Goal: Ask a question

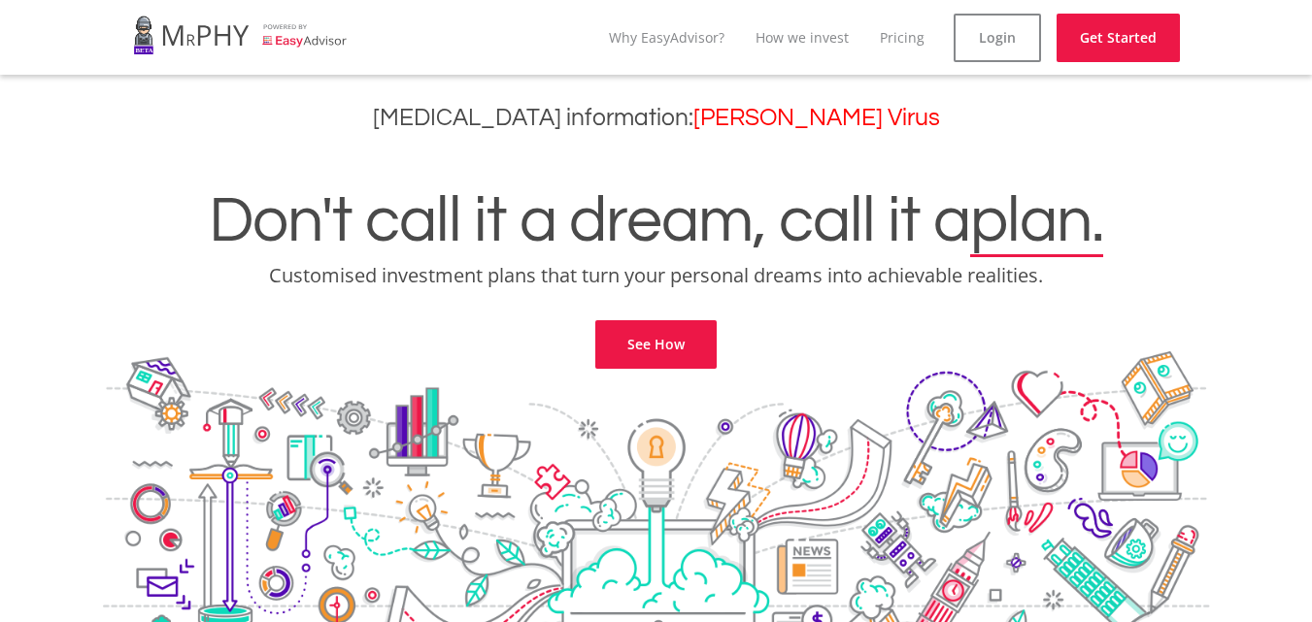
click at [1244, 243] on h1 "Don't call it a dream, call it a plan." at bounding box center [656, 221] width 1283 height 66
click at [668, 338] on link "See How" at bounding box center [655, 344] width 121 height 49
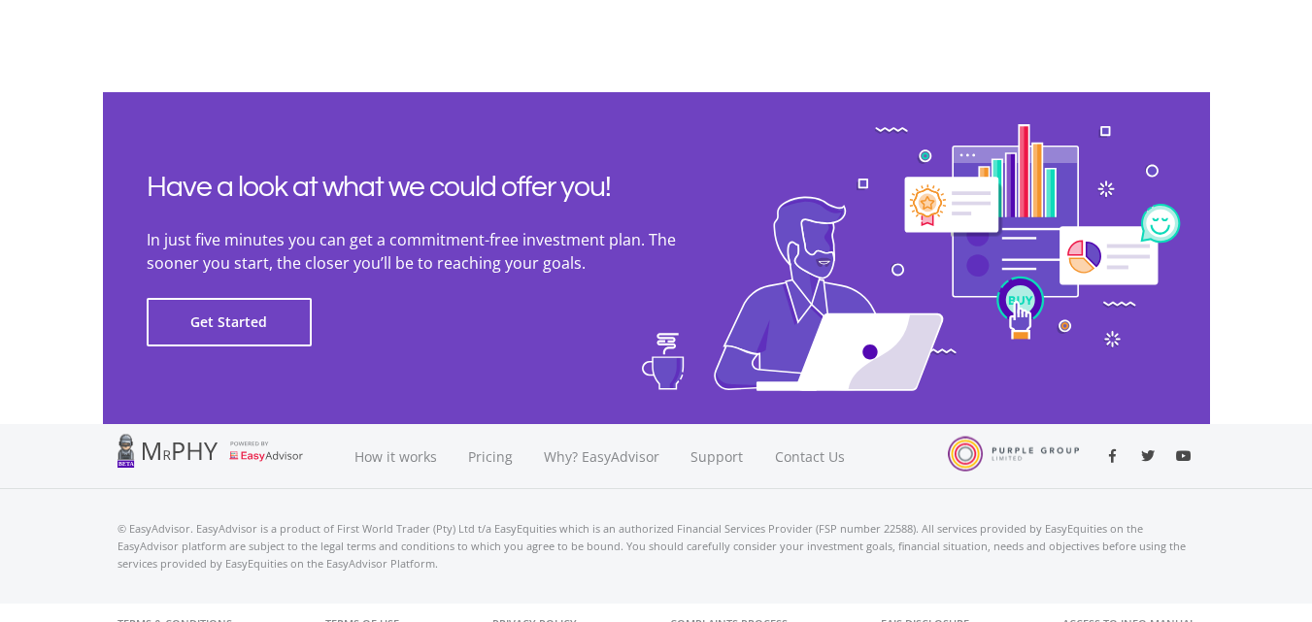
scroll to position [4485, 0]
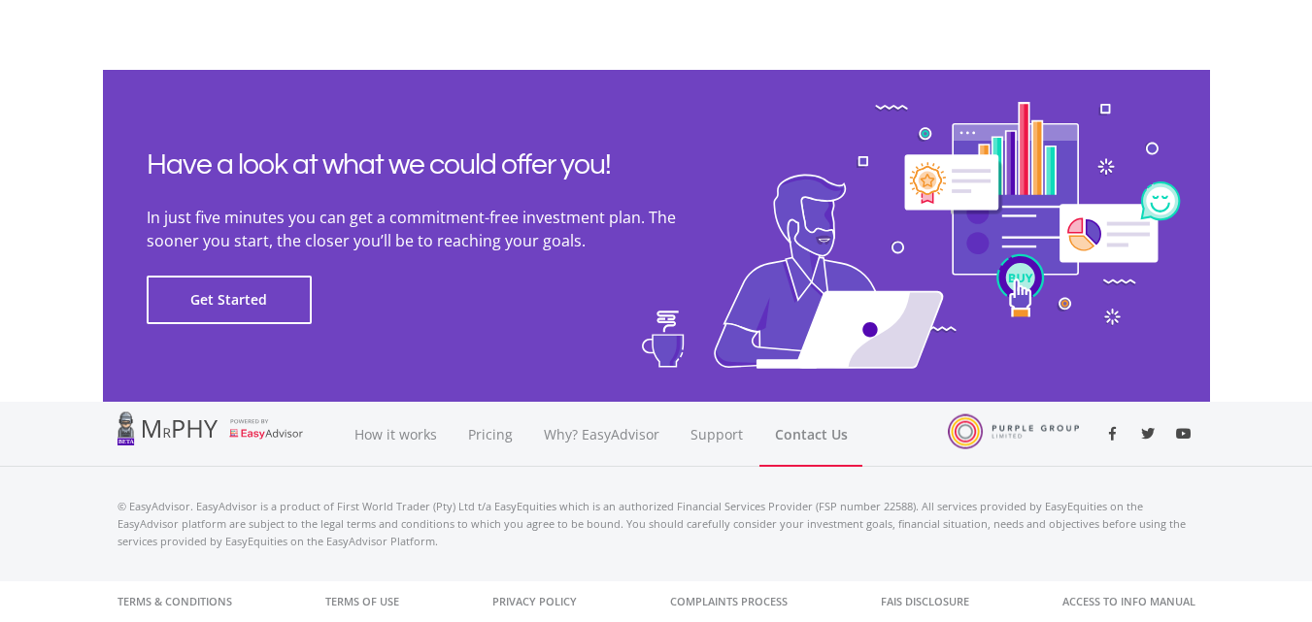
click at [797, 433] on link "Contact Us" at bounding box center [810, 434] width 103 height 65
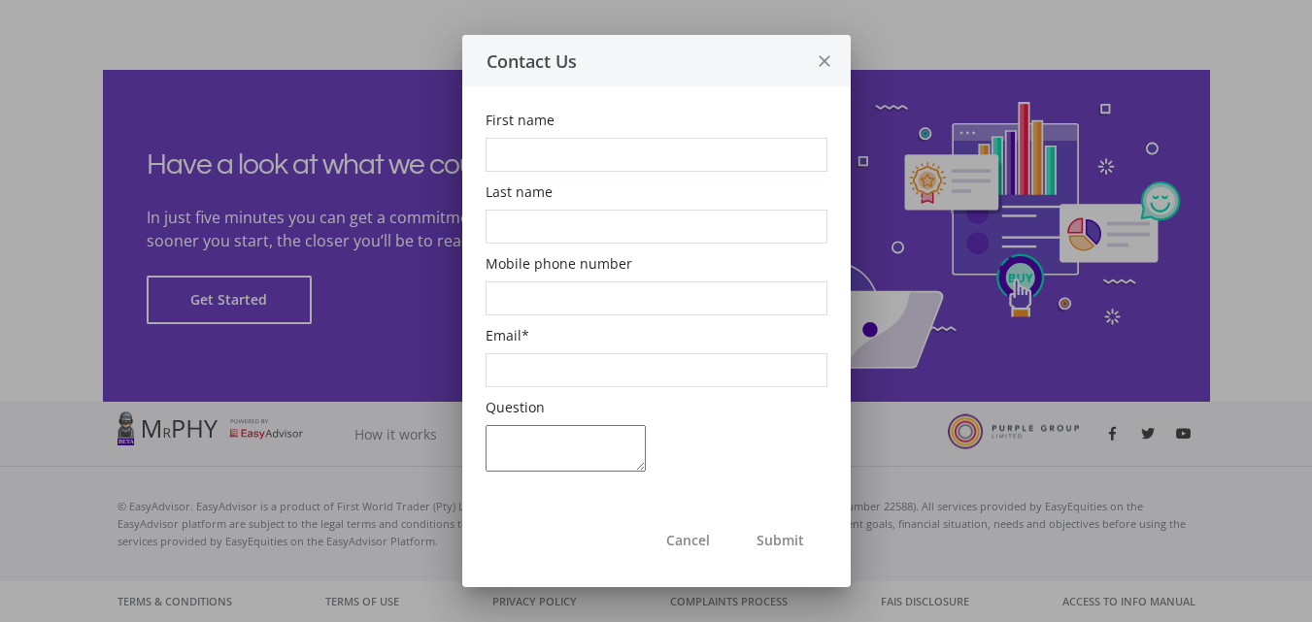
click at [557, 153] on input "First name" at bounding box center [656, 155] width 342 height 34
type input "[PERSON_NAME]"
type input "0832320763"
type input "[EMAIL_ADDRESS][DOMAIN_NAME]"
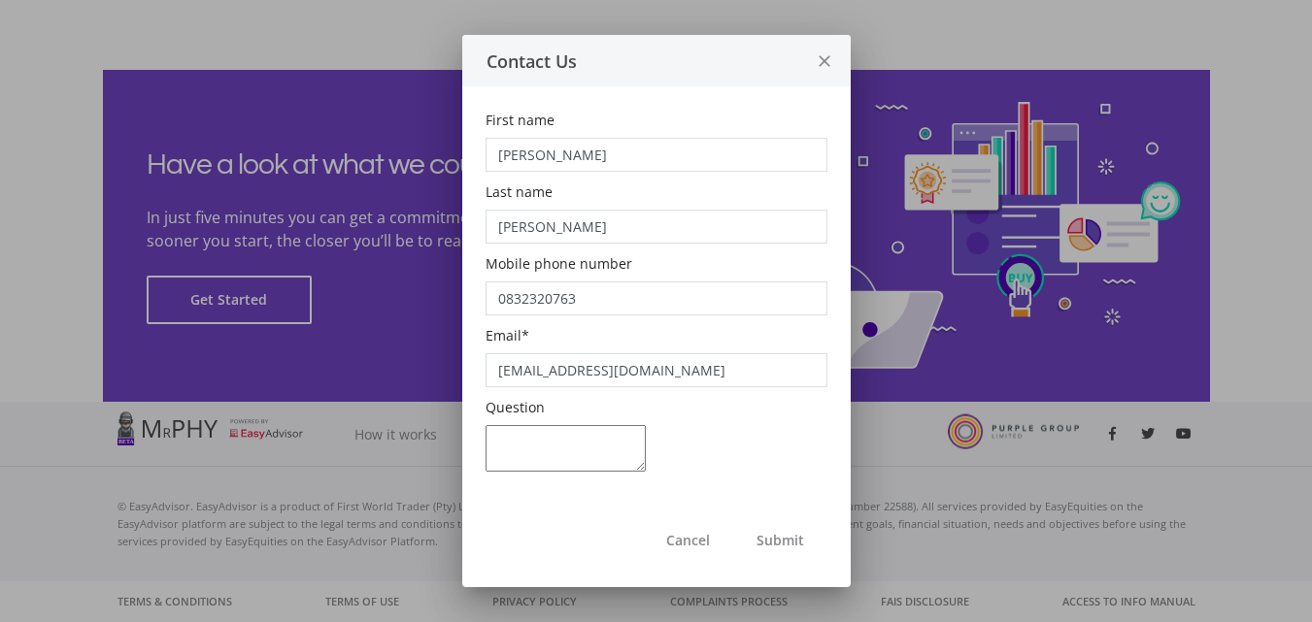
click at [516, 442] on textarea "Question" at bounding box center [565, 448] width 160 height 47
click at [512, 439] on textarea "i [PERSON_NAME] TO RECEIVE" at bounding box center [565, 448] width 160 height 47
click at [493, 435] on textarea "i NEED TO RECEIVE" at bounding box center [565, 448] width 160 height 47
click at [604, 436] on textarea "NEED TO RECEIVE" at bounding box center [565, 448] width 160 height 47
type textarea "N"
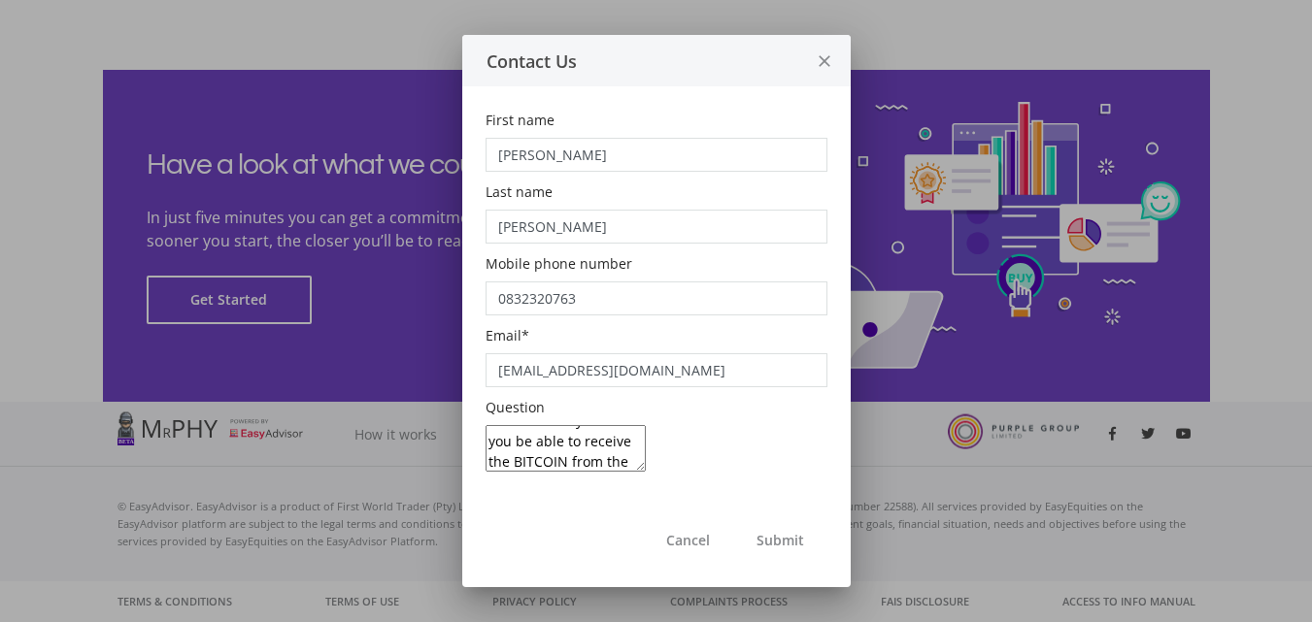
scroll to position [119, 0]
click at [596, 462] on textarea "I am about to receive BITCOIN from the [GEOGRAPHIC_DATA], I wish to open an acc…" at bounding box center [565, 448] width 160 height 47
click at [584, 432] on textarea "I am about to receive BITCOIN from the [GEOGRAPHIC_DATA], I wish to open an acc…" at bounding box center [565, 448] width 160 height 47
click at [578, 443] on textarea "I am about to receive BITCOIN from the [GEOGRAPHIC_DATA], I wish to open an acc…" at bounding box center [565, 448] width 160 height 47
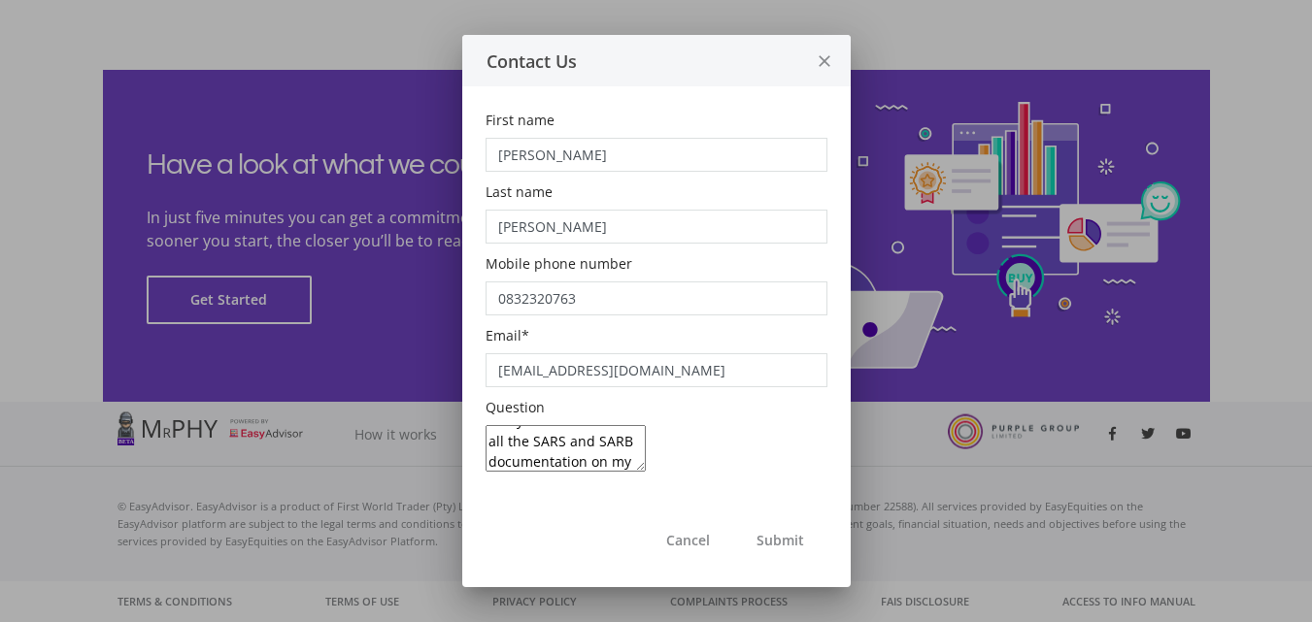
click at [602, 443] on textarea "I am about to receive BITCOIN from the [GEOGRAPHIC_DATA], I wish to open an acc…" at bounding box center [565, 448] width 160 height 47
type textarea "I am about to receive BITCOIN from the [GEOGRAPHIC_DATA], I wish to open an acc…"
click at [776, 538] on button "Submit" at bounding box center [780, 540] width 94 height 49
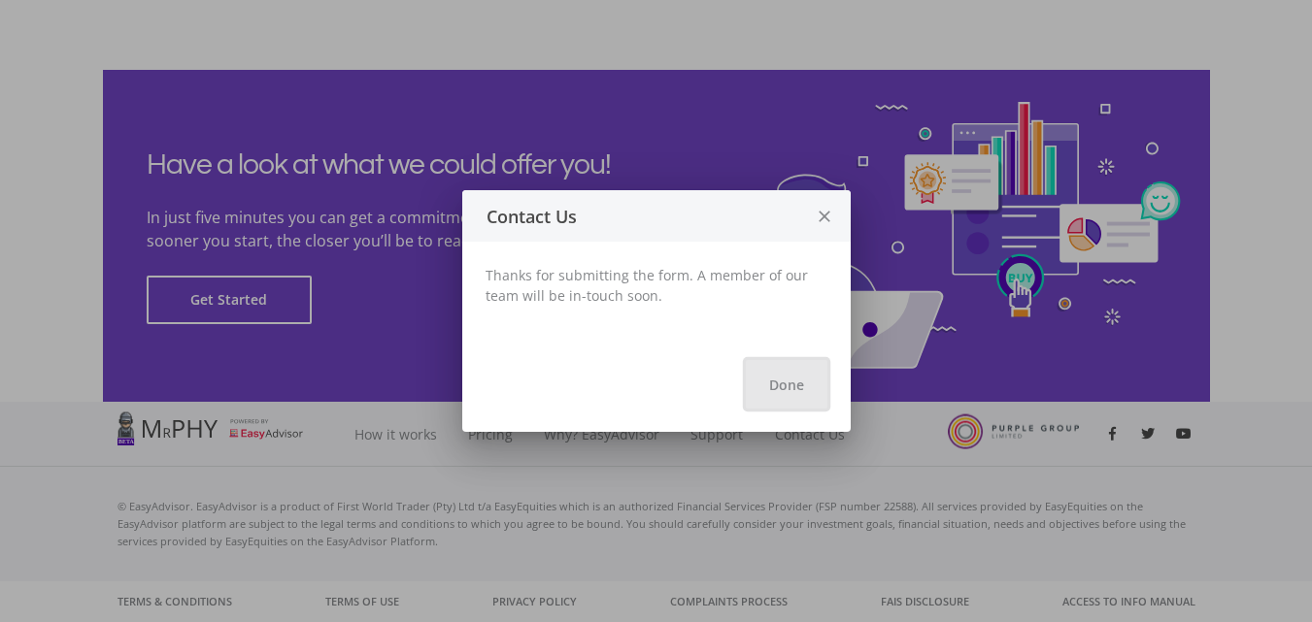
click at [792, 381] on button "Done" at bounding box center [787, 384] width 82 height 49
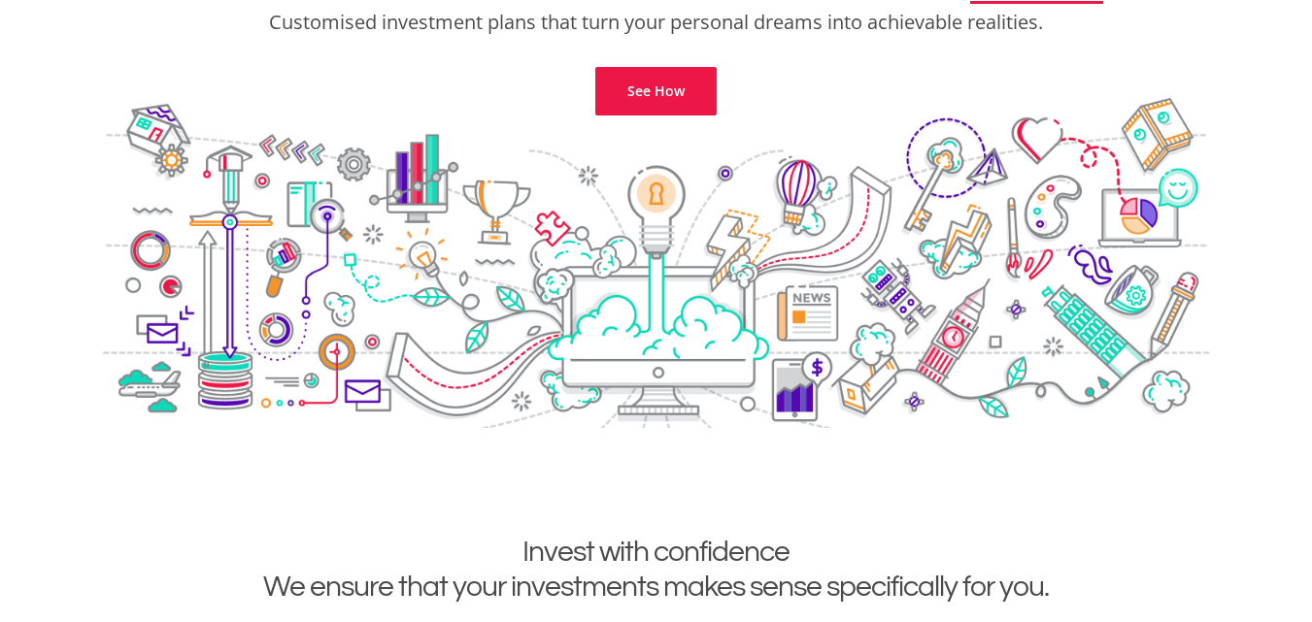
scroll to position [0, 0]
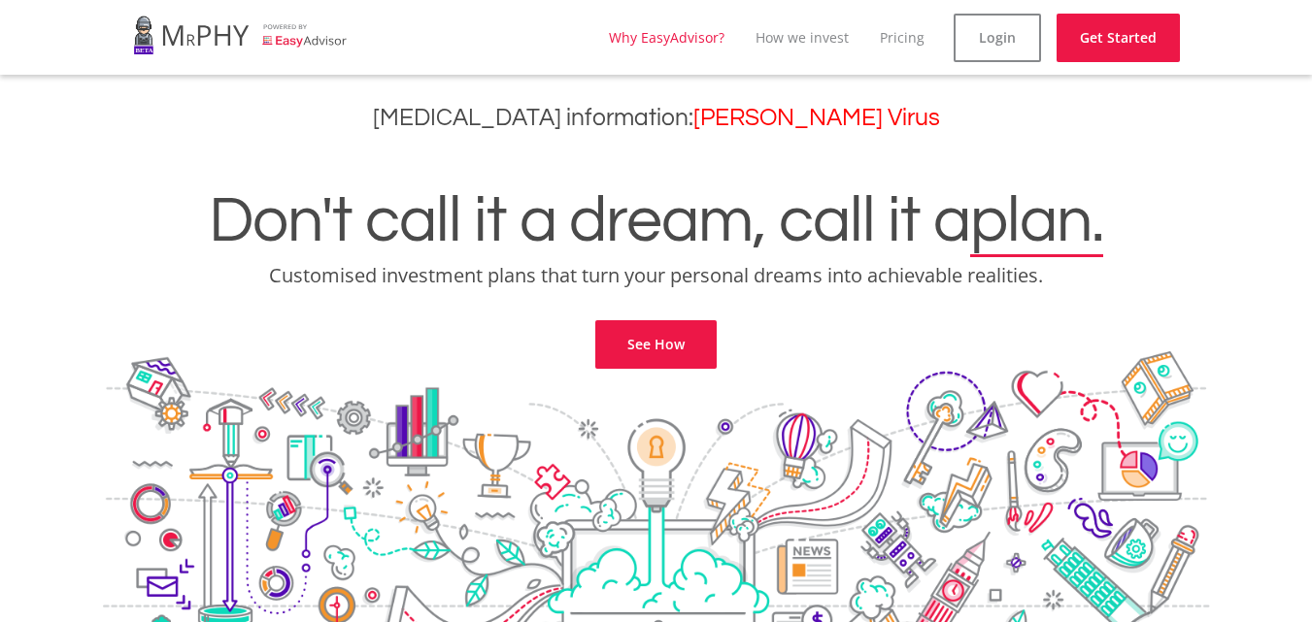
click at [684, 34] on link "Why EasyAdvisor?" at bounding box center [667, 37] width 116 height 18
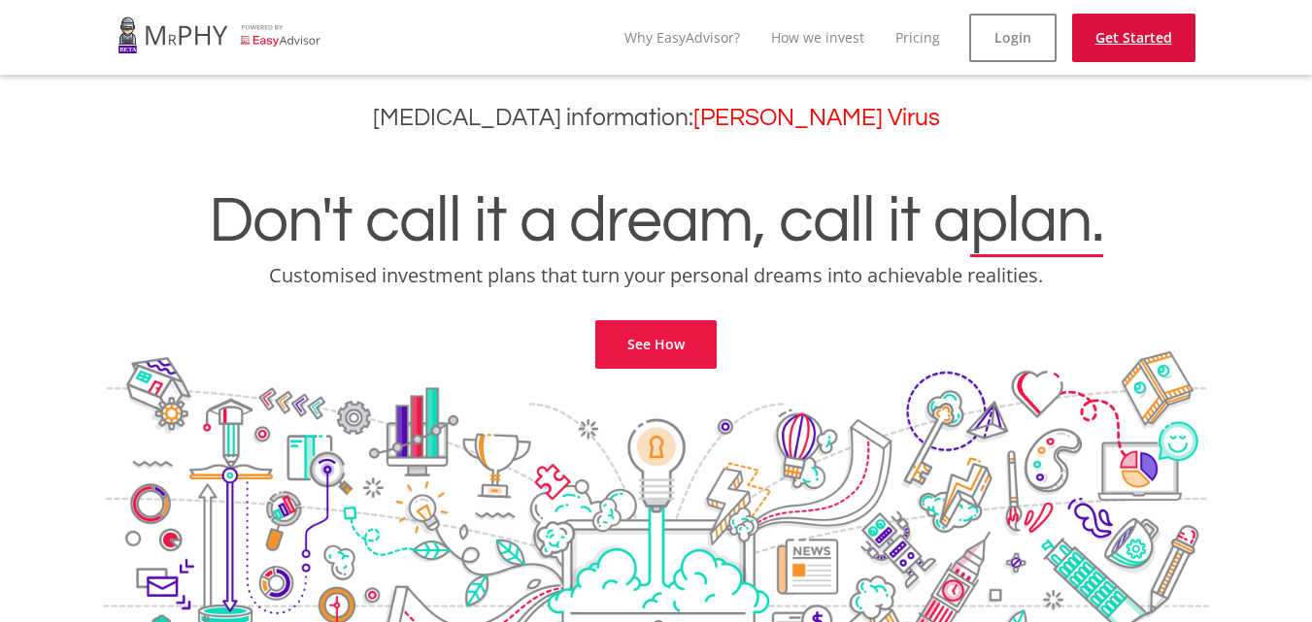
click at [1109, 39] on link "Get Started" at bounding box center [1133, 38] width 123 height 49
